Goal: Task Accomplishment & Management: Use online tool/utility

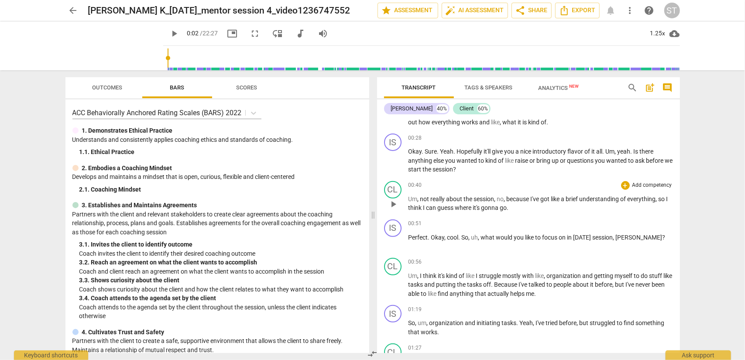
scroll to position [262, 0]
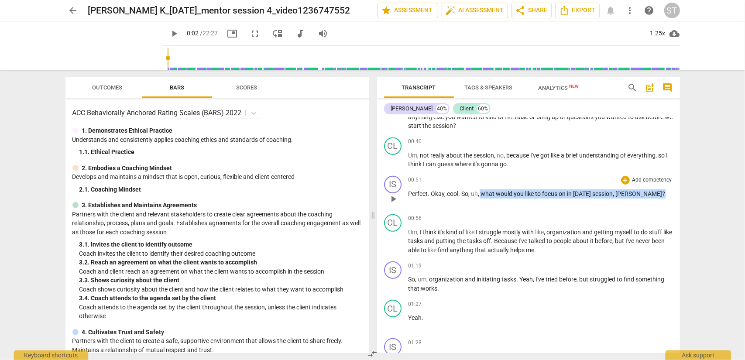
drag, startPoint x: 480, startPoint y: 192, endPoint x: 641, endPoint y: 190, distance: 160.2
click at [641, 190] on p "Perfect . Okay , cool . So , uh , what would you like to focus on in [DATE] ses…" at bounding box center [540, 193] width 264 height 9
click at [647, 181] on div "+" at bounding box center [648, 182] width 9 height 9
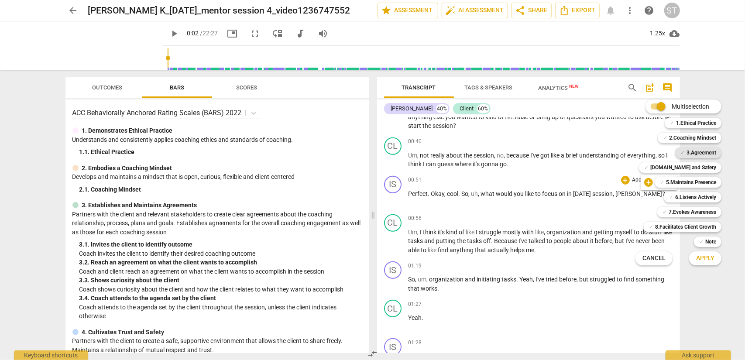
click at [690, 153] on b "3.Agreement" at bounding box center [701, 153] width 30 height 10
click at [708, 257] on span "Apply" at bounding box center [705, 258] width 18 height 9
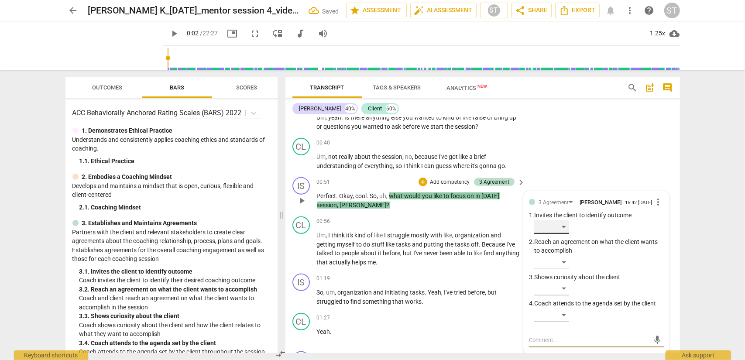
click at [563, 231] on div "​" at bounding box center [551, 227] width 35 height 14
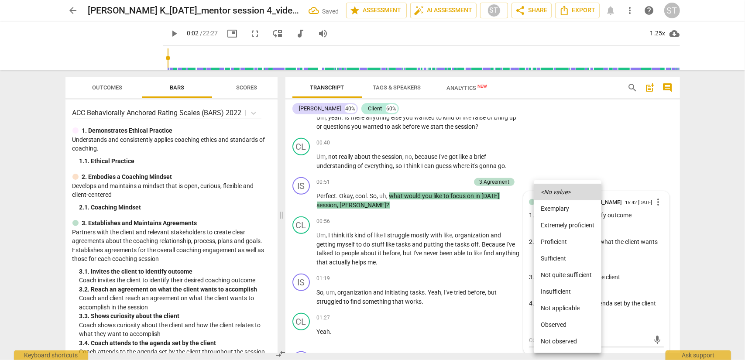
click at [563, 241] on li "Proficient" at bounding box center [568, 241] width 68 height 17
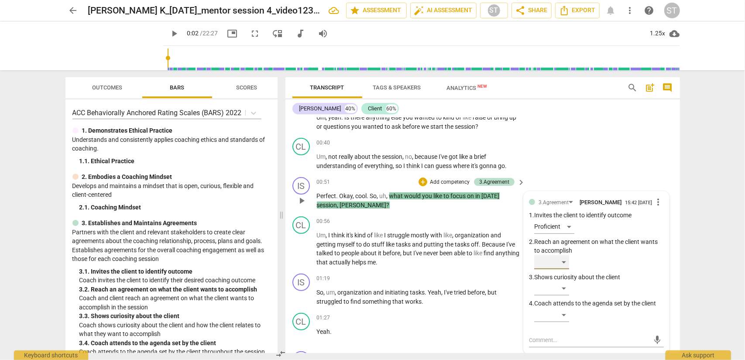
click at [562, 264] on div "​" at bounding box center [551, 262] width 35 height 14
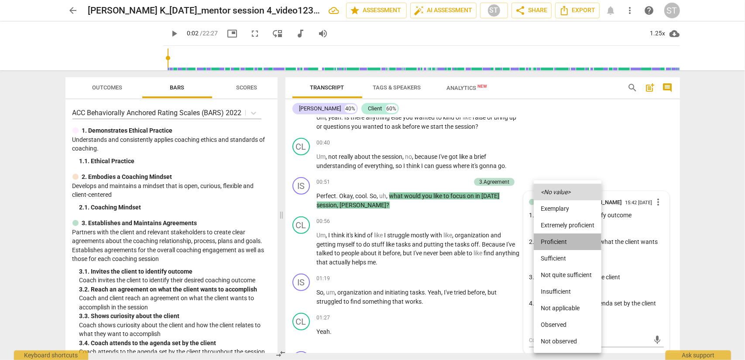
click at [563, 236] on li "Proficient" at bounding box center [568, 241] width 68 height 17
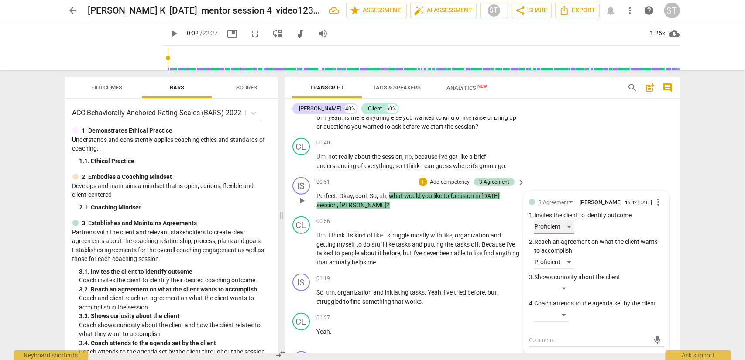
click at [565, 227] on div "Proficient" at bounding box center [554, 227] width 40 height 14
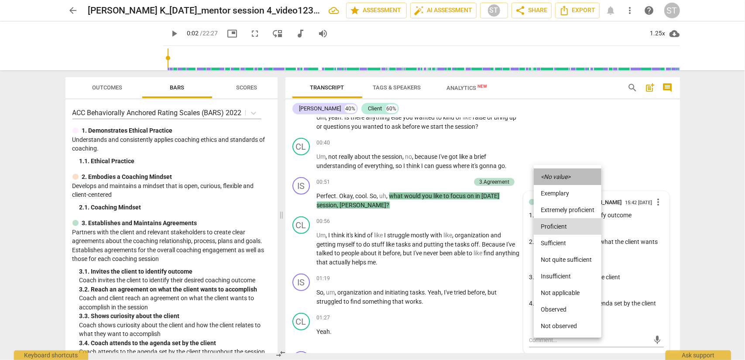
click at [569, 175] on icon "<No value>" at bounding box center [556, 177] width 30 height 6
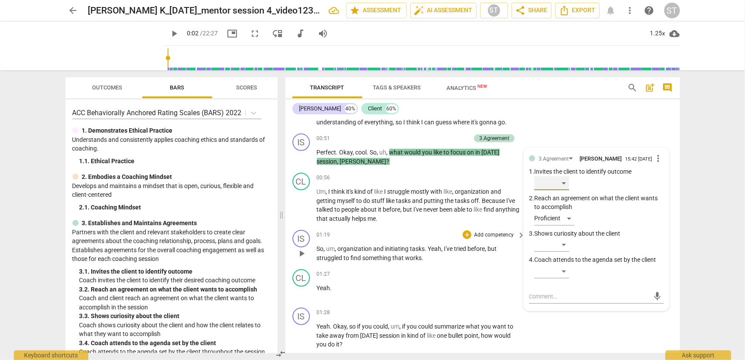
scroll to position [360, 0]
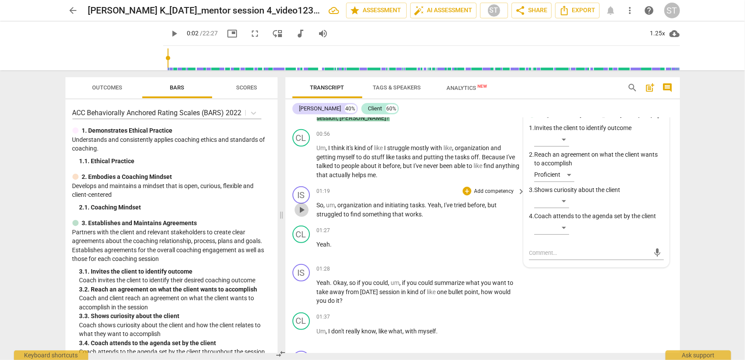
click at [303, 211] on span "play_arrow" at bounding box center [301, 210] width 10 height 10
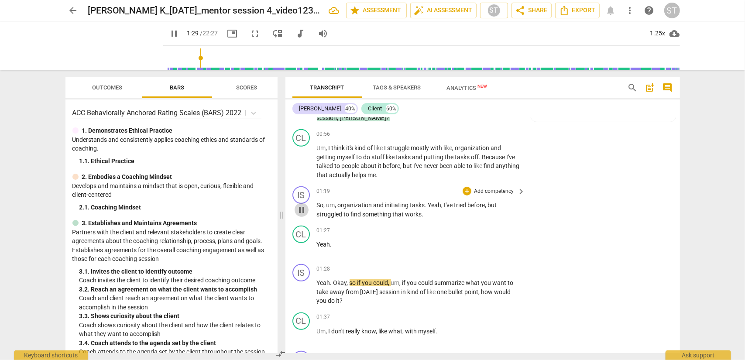
click at [303, 211] on span "pause" at bounding box center [301, 210] width 10 height 10
click at [498, 190] on p "Add competency" at bounding box center [493, 192] width 41 height 8
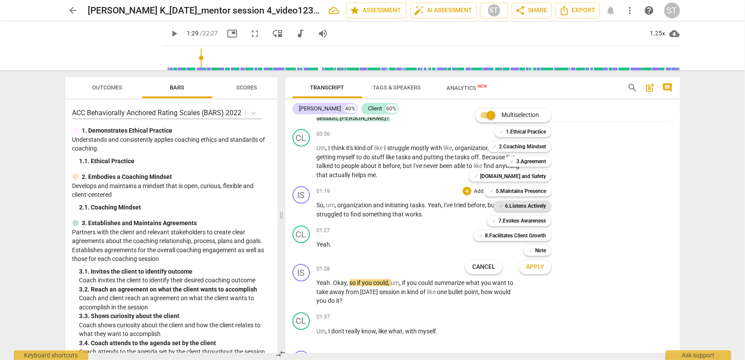
click at [505, 202] on b "6.Listens Actively" at bounding box center [525, 206] width 41 height 10
click at [544, 268] on button "Apply" at bounding box center [535, 267] width 32 height 16
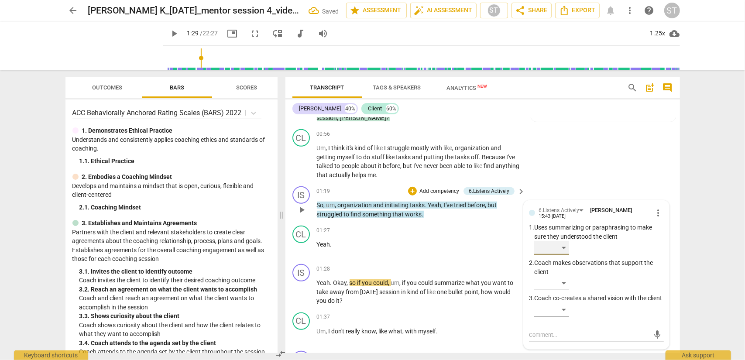
click at [559, 250] on div "​" at bounding box center [551, 248] width 35 height 14
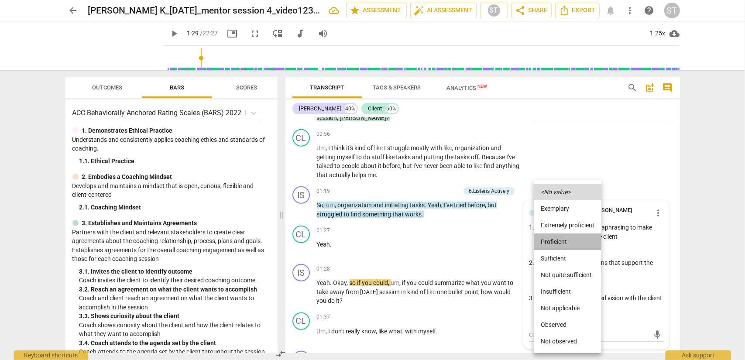
click at [559, 244] on li "Proficient" at bounding box center [568, 241] width 68 height 17
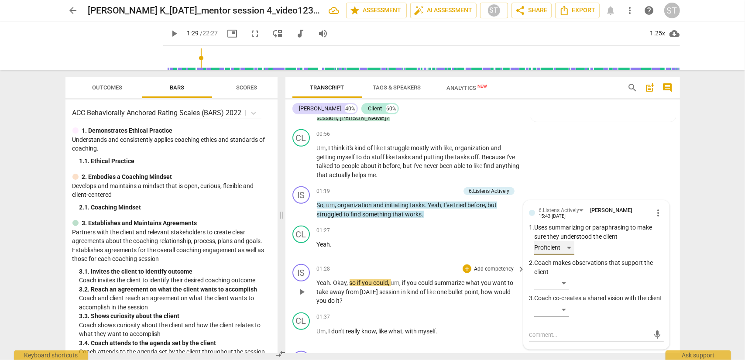
type input "89"
click at [671, 10] on div "ST" at bounding box center [672, 11] width 16 height 16
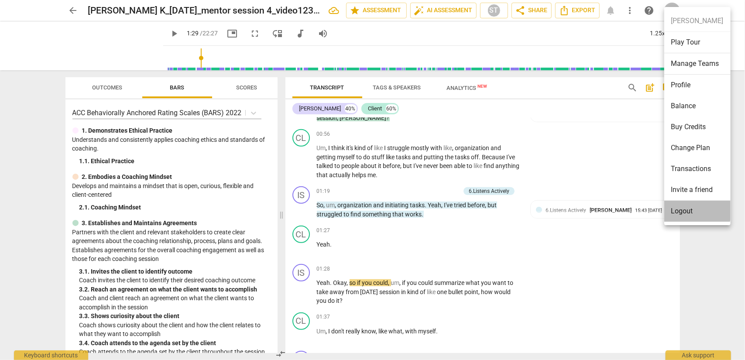
click at [697, 210] on li "Logout" at bounding box center [697, 211] width 66 height 21
